Goal: Task Accomplishment & Management: Manage account settings

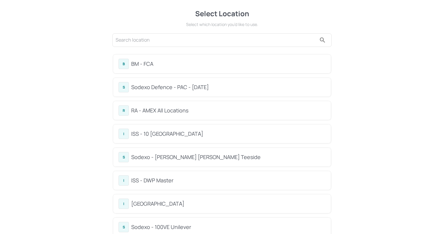
click at [173, 70] on div "B BM - FCA" at bounding box center [222, 64] width 218 height 19
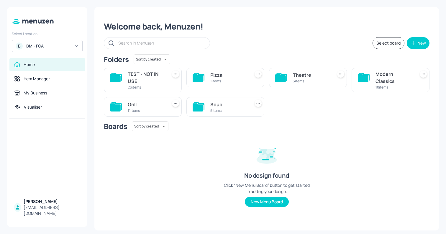
click at [219, 110] on div "5 items" at bounding box center [228, 110] width 37 height 5
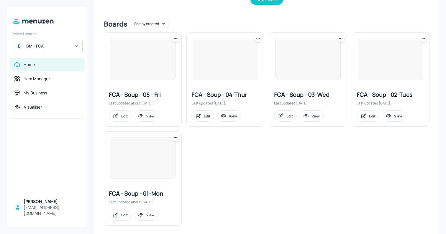
scroll to position [141, 0]
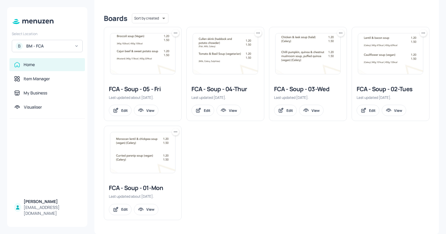
click at [153, 181] on div "FCA - Soup - 01-Mon Last updated about [DATE]. Edit View" at bounding box center [142, 199] width 77 height 40
click at [161, 158] on img at bounding box center [142, 152] width 65 height 41
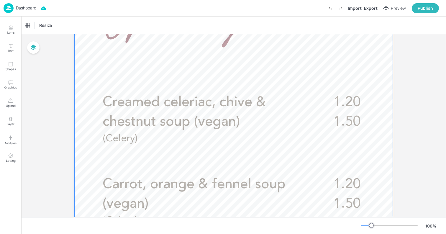
scroll to position [168, 0]
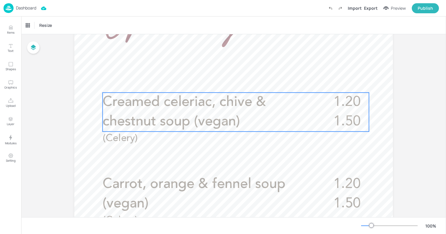
click at [189, 116] on span "Creamed celeriac, chive & chestnut soup (vegan)" at bounding box center [185, 111] width 164 height 33
click at [230, 81] on icon "Edit Item" at bounding box center [231, 82] width 5 height 5
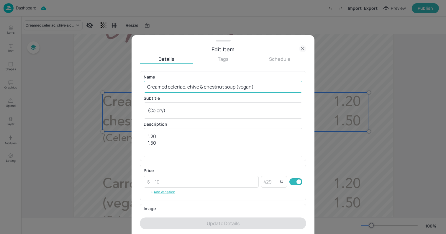
click at [208, 86] on input "Creamed celeriac, chive & chestnut soup (vegan)" at bounding box center [223, 87] width 159 height 12
paste input "Wild mushroom, sage and truffle"
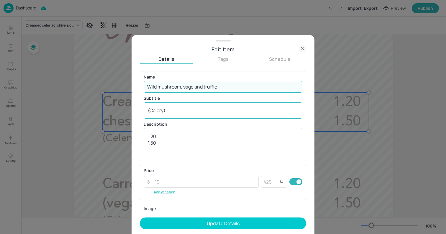
type input "Wild mushroom, sage and truffle"
click at [198, 110] on textarea "(Celery)" at bounding box center [223, 110] width 151 height 6
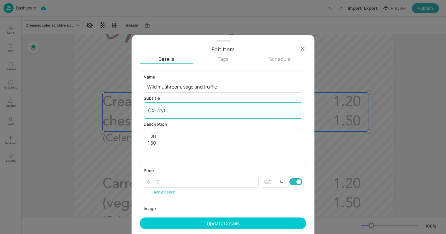
click at [198, 110] on textarea "(Celery)" at bounding box center [223, 110] width 151 height 6
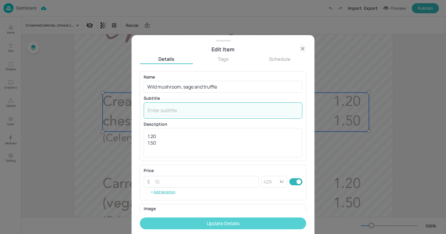
click at [213, 225] on button "Update Details" at bounding box center [223, 224] width 166 height 12
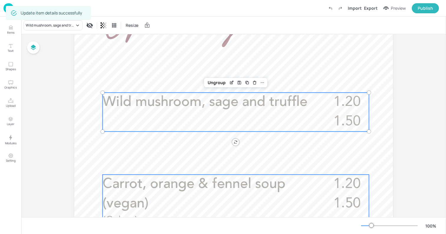
click at [152, 193] on p "Carrot, orange & fennel soup (vegan)" at bounding box center [213, 194] width 220 height 39
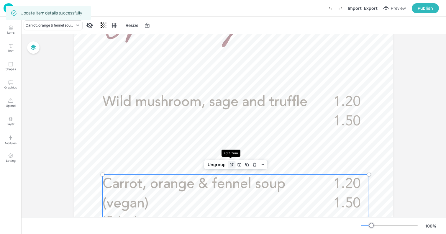
click at [230, 164] on icon "Edit Item" at bounding box center [231, 165] width 3 height 3
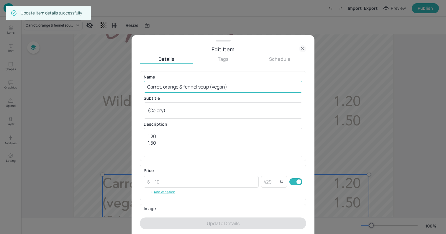
click at [222, 85] on input "Carrot, orange & fennel soup (vegan)" at bounding box center [223, 87] width 159 height 12
paste input "hunky barley, chicken (halal) and vegetable broth"
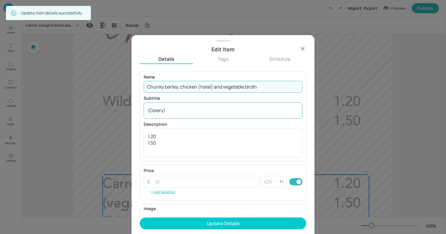
type input "Chunky barley, chicken (halal) and vegetable broth"
click at [223, 105] on div "(Celery) x ​" at bounding box center [223, 110] width 159 height 16
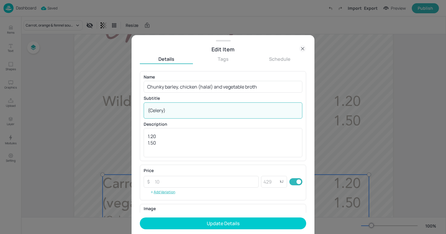
click at [223, 105] on div "(Celery) x ​" at bounding box center [223, 110] width 159 height 16
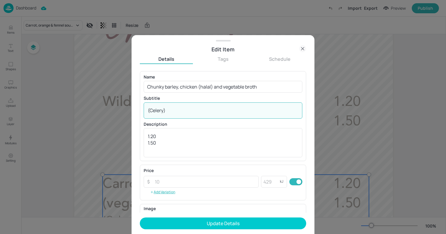
click at [223, 105] on div "(Celery) x ​" at bounding box center [223, 110] width 159 height 16
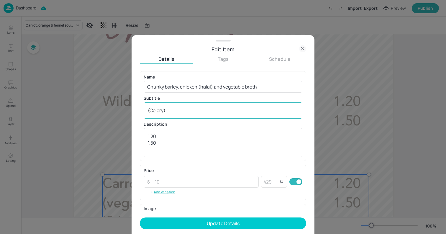
click at [223, 105] on div "(Celery) x ​" at bounding box center [223, 110] width 159 height 16
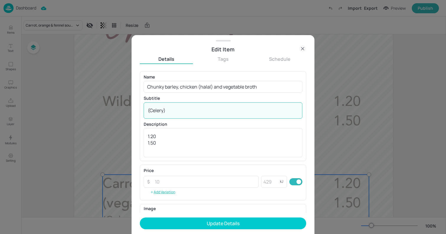
click at [203, 107] on textarea "(Celery)" at bounding box center [223, 110] width 151 height 6
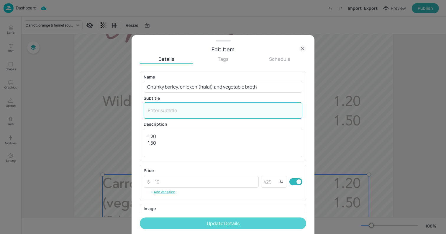
click at [212, 222] on button "Update Details" at bounding box center [223, 224] width 166 height 12
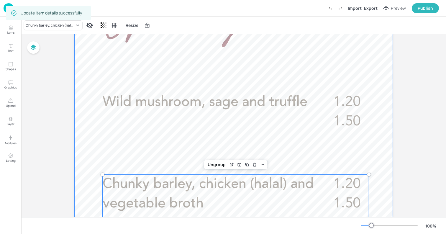
click at [81, 57] on div at bounding box center [233, 168] width 319 height 567
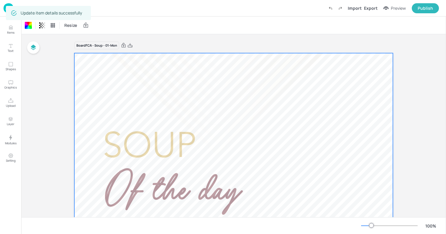
click at [5, 8] on img at bounding box center [9, 8] width 10 height 10
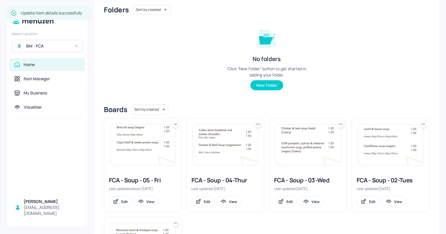
scroll to position [79, 0]
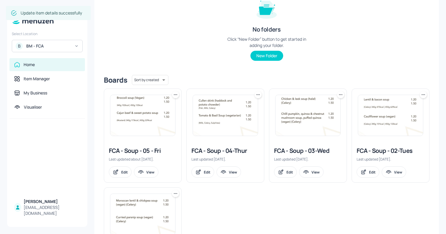
click at [389, 133] on img at bounding box center [390, 115] width 65 height 41
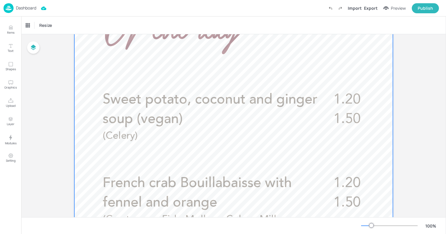
scroll to position [166, 0]
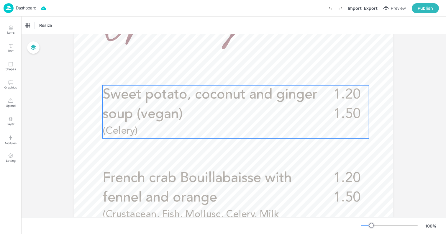
click at [208, 106] on p "Sweet potato, coconut and ginger soup (vegan)" at bounding box center [211, 104] width 216 height 39
click at [231, 76] on icon "Edit Item" at bounding box center [232, 74] width 2 height 2
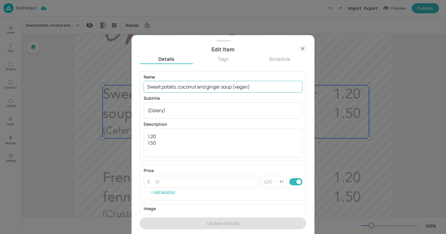
click at [215, 85] on input "Sweet potato, coconut and ginger soup (vegan)" at bounding box center [223, 87] width 159 height 12
paste input "Thai green soup with chilli oil"
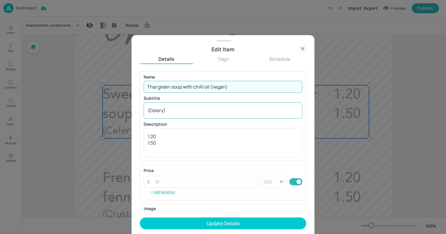
type input "Thai green soup with chilli oil (vegan)"
click at [200, 114] on div "(Celery) x ​" at bounding box center [223, 110] width 159 height 16
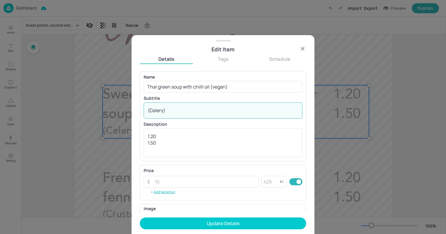
click at [200, 114] on div "(Celery) x ​" at bounding box center [223, 110] width 159 height 16
click at [202, 112] on textarea "(Celery)" at bounding box center [223, 110] width 151 height 6
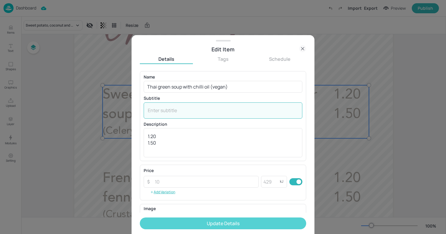
click at [220, 229] on button "Update Details" at bounding box center [223, 224] width 166 height 12
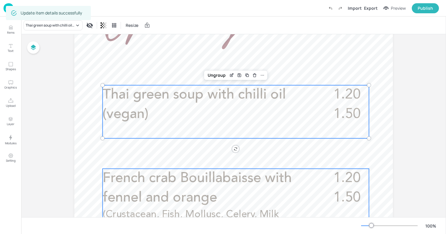
click at [120, 186] on p "French crab Bouillabaisse with fennel and orange" at bounding box center [208, 188] width 211 height 39
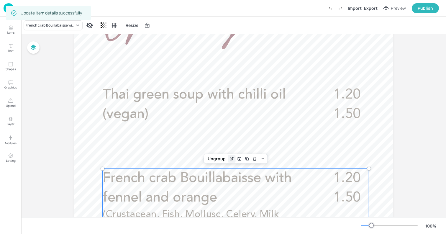
click at [228, 161] on div "Edit Item" at bounding box center [232, 159] width 8 height 8
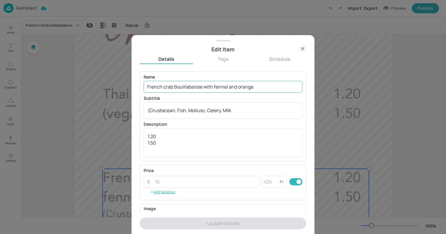
click at [232, 84] on input "French crab Bouillabaisse with fennel and orange" at bounding box center [223, 87] width 159 height 12
paste input "Squash, red pepper and chorizo (Vegan)"
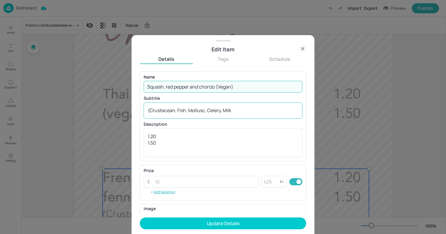
type input "Squash, red pepper and chorizo (Vegan)"
click at [244, 113] on textarea "(Crustacean, Fish, Mollusc, Celery, Milk" at bounding box center [223, 110] width 151 height 6
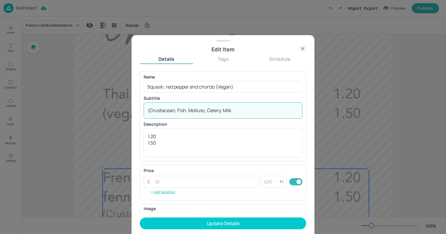
click at [244, 113] on textarea "(Crustacean, Fish, Mollusc, Celery, Milk" at bounding box center [223, 110] width 151 height 6
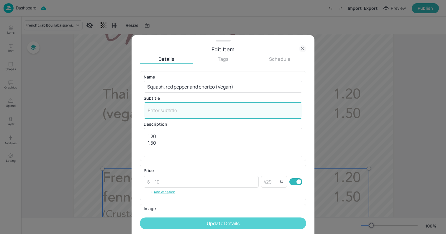
click at [257, 225] on button "Update Details" at bounding box center [223, 224] width 166 height 12
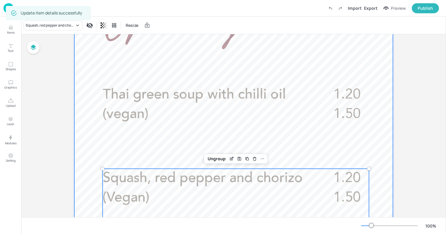
click at [81, 71] on div at bounding box center [233, 171] width 319 height 567
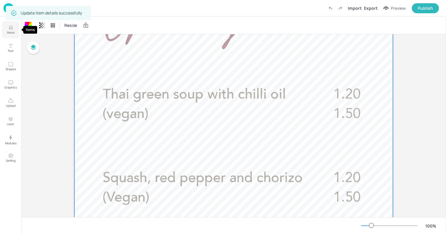
click at [10, 32] on p "Items" at bounding box center [10, 32] width 7 height 4
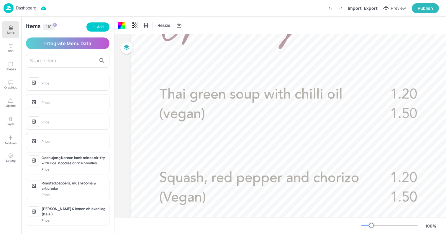
click at [6, 29] on button "Items" at bounding box center [10, 29] width 17 height 17
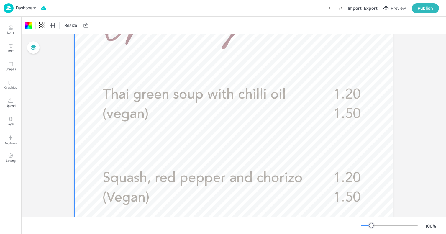
click at [29, 8] on p "Dashboard" at bounding box center [26, 8] width 20 height 4
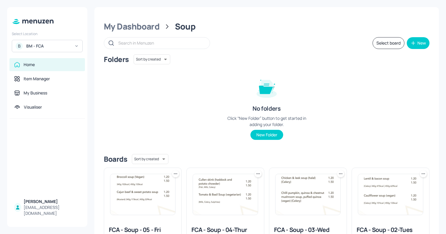
click at [307, 188] on img at bounding box center [308, 194] width 65 height 41
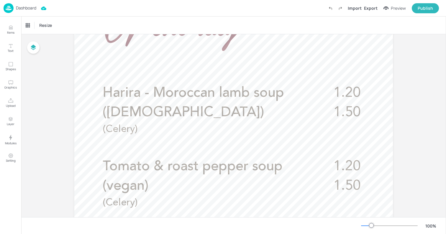
scroll to position [177, 0]
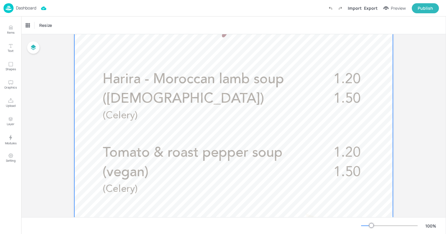
click at [243, 91] on p "Harira - Moroccan lamb soup ([DEMOGRAPHIC_DATA])" at bounding box center [211, 89] width 216 height 39
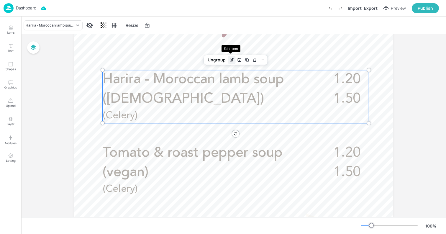
click at [229, 60] on icon "Edit Item" at bounding box center [231, 60] width 5 height 5
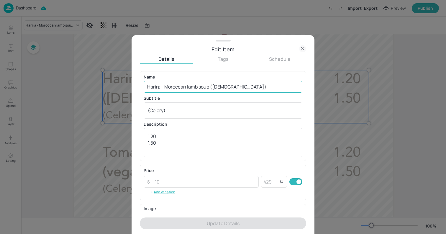
click at [217, 85] on input "Harira - Moroccan lamb soup ([DEMOGRAPHIC_DATA])" at bounding box center [223, 87] width 159 height 12
paste input "Smoky red lentil and bacon soup"
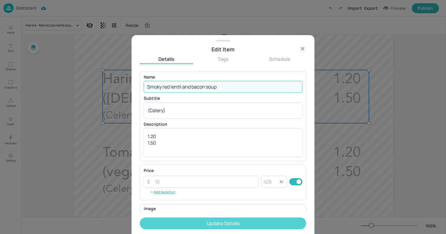
type input "Smoky red lentil and bacon soup"
click at [223, 222] on button "Update Details" at bounding box center [223, 224] width 166 height 12
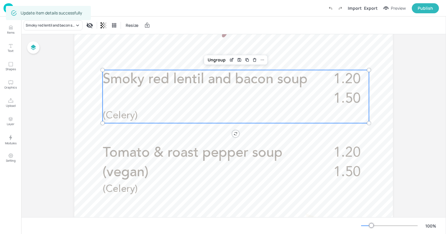
click at [190, 105] on div "1.20 1.50 Smoky red lentil and bacon soup (Celery)" at bounding box center [236, 96] width 267 height 53
click at [228, 60] on div "Edit Item" at bounding box center [232, 60] width 8 height 8
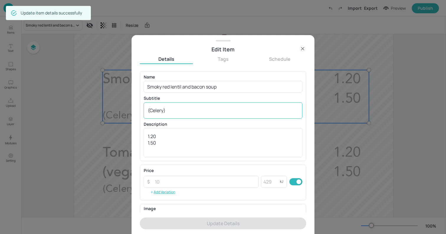
click at [206, 111] on textarea "(Celery)" at bounding box center [223, 110] width 151 height 6
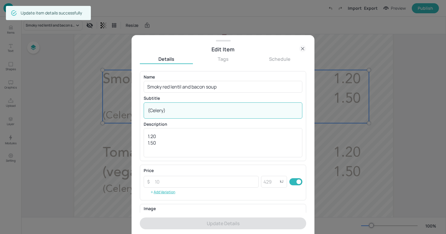
click at [206, 111] on textarea "(Celery)" at bounding box center [223, 110] width 151 height 6
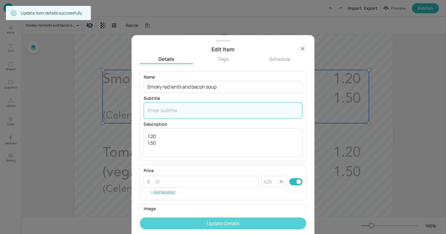
click at [228, 219] on button "Update Details" at bounding box center [223, 224] width 166 height 12
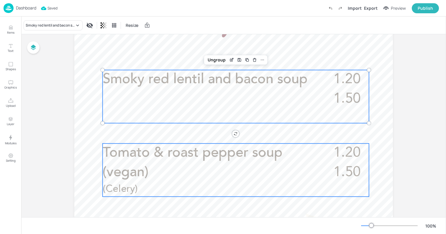
click at [277, 159] on span "Tomato & roast pepper soup (vegan)" at bounding box center [193, 162] width 180 height 33
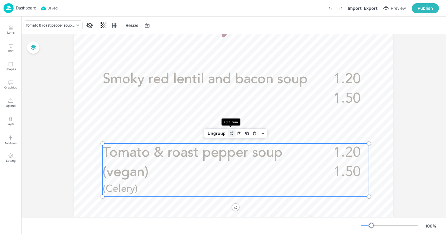
click at [231, 133] on icon "Edit Item" at bounding box center [231, 133] width 5 height 5
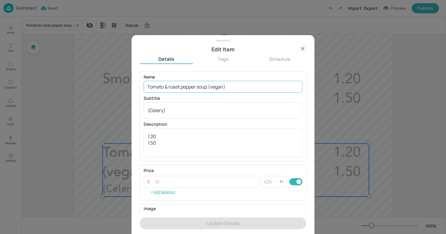
click at [222, 86] on input "Tomato & roast pepper soup (vegan)" at bounding box center [223, 87] width 159 height 12
paste input "Chilli pumpkin, quinoa and chestnut mushroom soup topped with puffed quinoa"
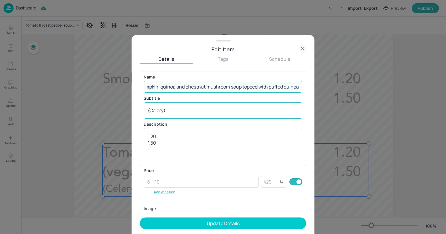
type input "Chilli pumpkin, quinoa and chestnut mushroom soup topped with puffed quinoa"
click at [206, 108] on textarea "(Celery)" at bounding box center [223, 110] width 151 height 6
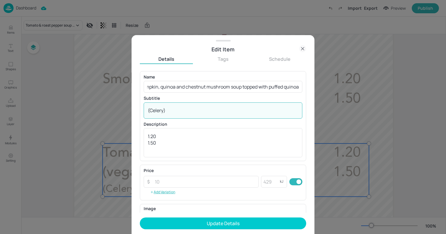
scroll to position [0, 0]
click at [206, 108] on textarea "(Celery)" at bounding box center [223, 110] width 151 height 6
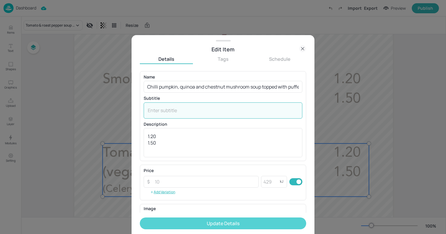
click at [232, 221] on button "Update Details" at bounding box center [223, 224] width 166 height 12
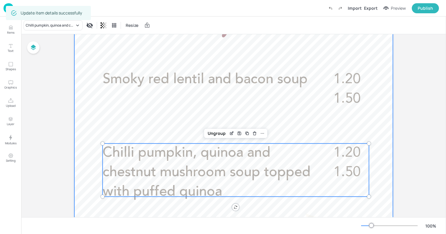
click at [86, 118] on div at bounding box center [233, 159] width 319 height 567
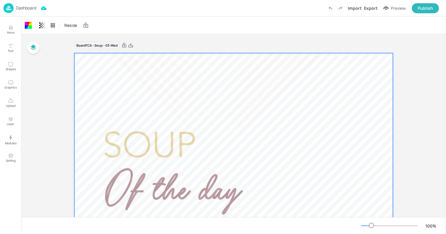
click at [23, 9] on p "Dashboard" at bounding box center [26, 8] width 20 height 4
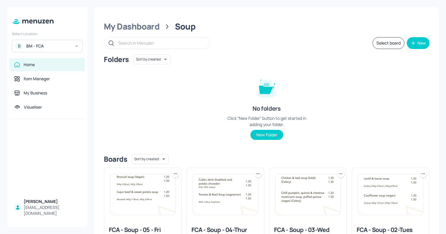
click at [243, 202] on img at bounding box center [225, 194] width 65 height 41
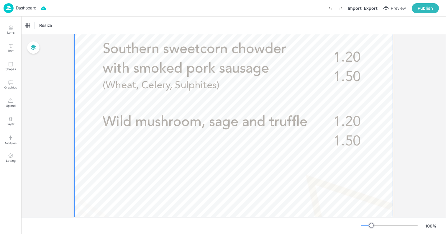
scroll to position [240, 0]
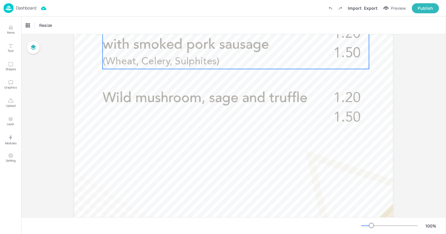
click at [237, 66] on p "(Wheat, Celery, Sulphites)" at bounding box center [195, 62] width 185 height 14
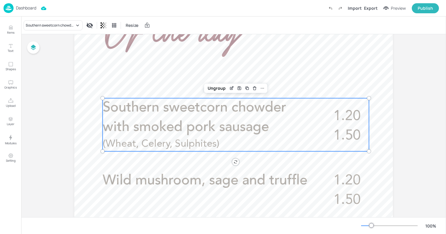
scroll to position [153, 0]
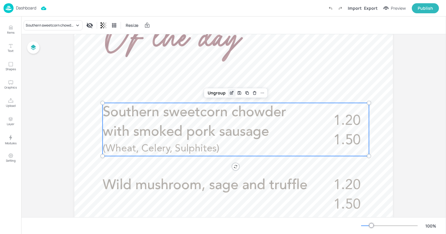
click at [231, 95] on icon "Edit Item" at bounding box center [231, 93] width 5 height 5
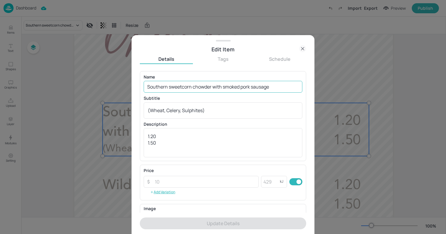
click at [263, 83] on input "Southern sweetcorn chowder with smoked pork sausage" at bounding box center [223, 87] width 159 height 12
paste input "african chunky black eyed bean and smoked chicken (halal) stew"
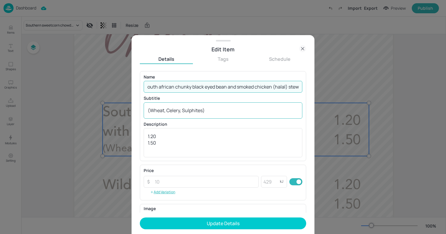
type input "South african chunky black eyed bean and smoked chicken (halal) stew"
click at [234, 114] on div "(Wheat, Celery, Sulphites) x ​" at bounding box center [223, 110] width 159 height 16
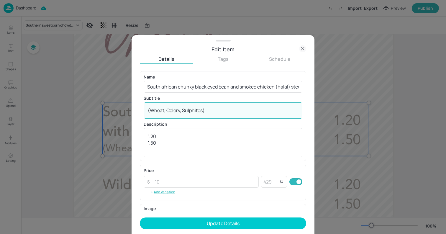
click at [234, 114] on div "(Wheat, Celery, Sulphites) x ​" at bounding box center [223, 110] width 159 height 16
click at [207, 111] on textarea "(Wheat, Celery, Sulphites)" at bounding box center [223, 110] width 151 height 6
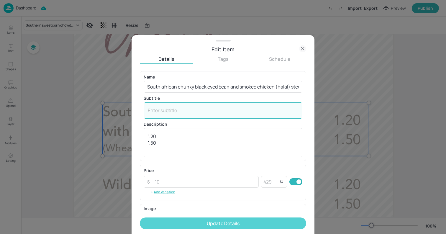
click at [211, 220] on button "Update Details" at bounding box center [223, 224] width 166 height 12
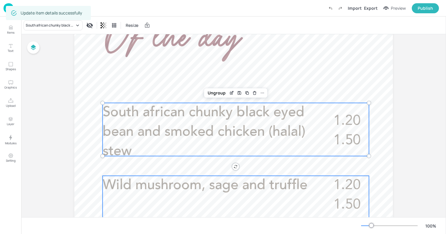
click at [234, 181] on span "Wild mushroom, sage and truffle" at bounding box center [205, 186] width 205 height 14
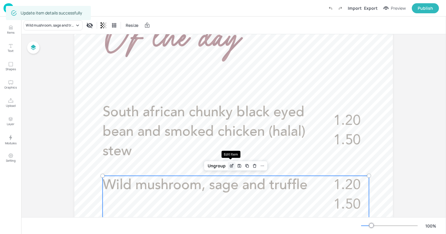
click at [230, 165] on icon "Edit Item" at bounding box center [231, 166] width 5 height 5
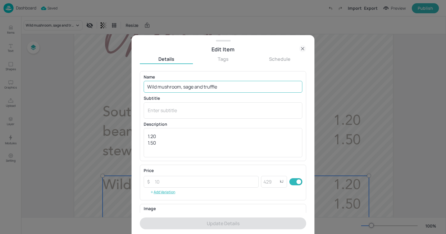
click at [202, 85] on input "Wild mushroom, sage and truffle" at bounding box center [223, 87] width 159 height 12
paste input "est african sweet potato pepper and peanut soup (vegan)"
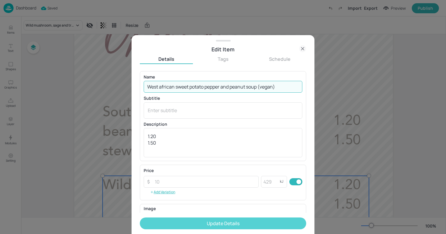
type input "West african sweet potato pepper and peanut soup (vegan)"
click at [225, 229] on button "Update Details" at bounding box center [223, 224] width 166 height 12
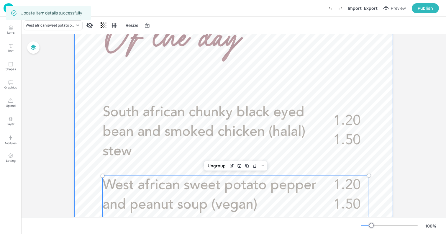
click at [95, 79] on div at bounding box center [233, 183] width 319 height 567
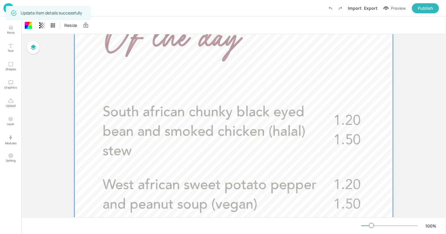
click at [4, 10] on img at bounding box center [9, 8] width 10 height 10
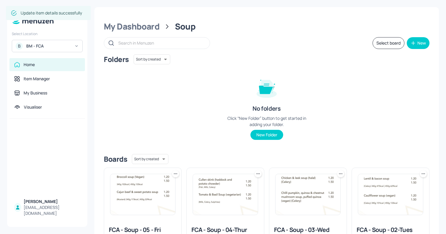
click at [146, 201] on img at bounding box center [142, 194] width 65 height 41
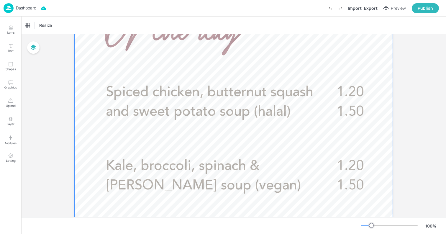
scroll to position [187, 0]
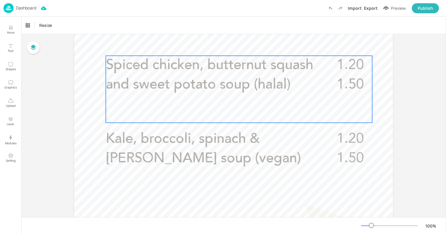
click at [206, 84] on span "Spiced chicken, butternut squash and sweet potato soup (halal)" at bounding box center [209, 74] width 207 height 33
click at [233, 47] on icon "Edit Item" at bounding box center [234, 46] width 3 height 3
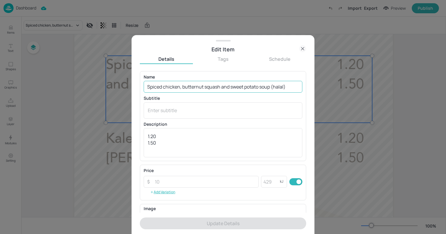
click at [226, 87] on input "Spiced chicken, butternut squash and sweet potato soup (halal)" at bounding box center [223, 87] width 159 height 12
paste input "Classic cream of tomato soup (Vegan"
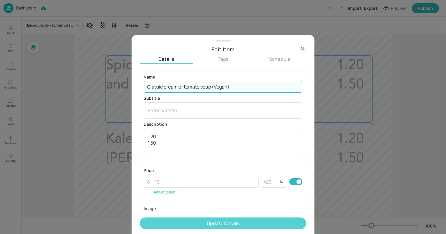
type input "Classic cream of tomato soup (Vegan)"
click at [263, 224] on button "Update Details" at bounding box center [223, 224] width 166 height 12
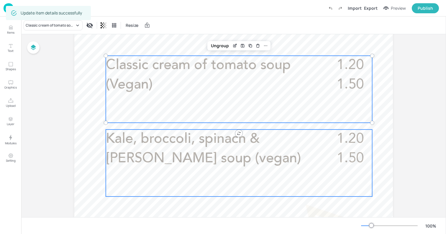
click at [202, 155] on p "Kale, broccoli, spinach & [PERSON_NAME] soup (vegan)" at bounding box center [210, 149] width 209 height 39
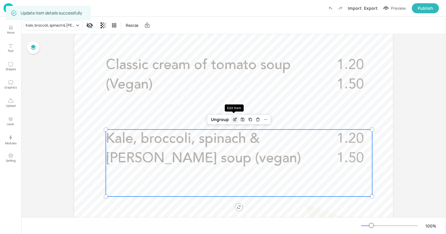
click at [237, 119] on div "Edit Item" at bounding box center [235, 120] width 8 height 8
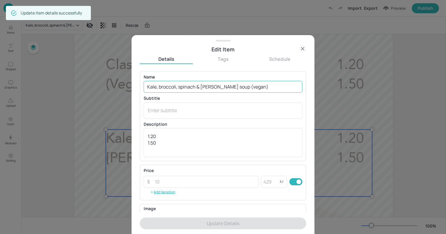
click at [225, 92] on input "Kale, broccoli, spinach & [PERSON_NAME] soup (vegan)" at bounding box center [223, 87] width 159 height 12
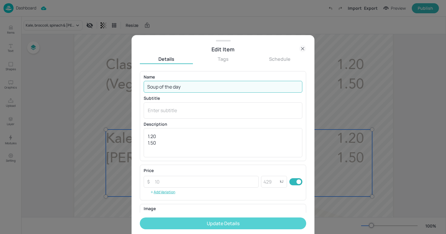
type input "Soup of the day"
click at [254, 227] on button "Update Details" at bounding box center [223, 224] width 166 height 12
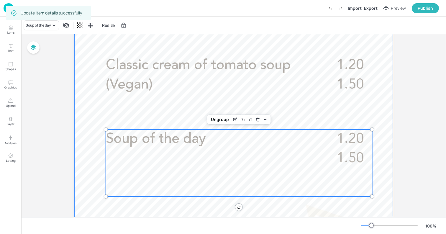
click at [75, 127] on div at bounding box center [233, 150] width 319 height 567
